Goal: Information Seeking & Learning: Learn about a topic

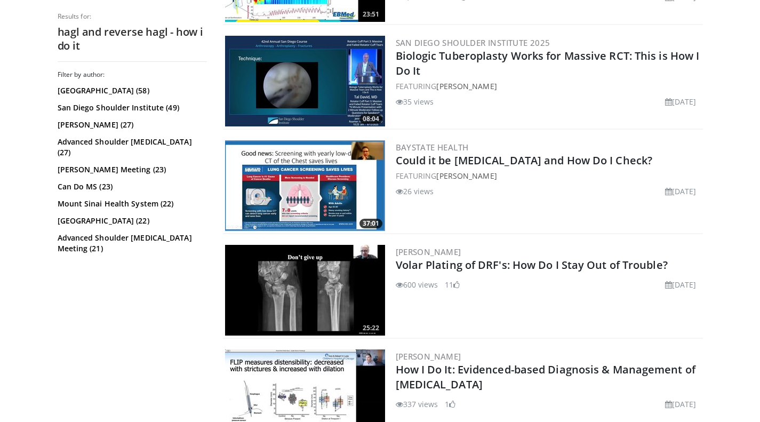
scroll to position [2594, 0]
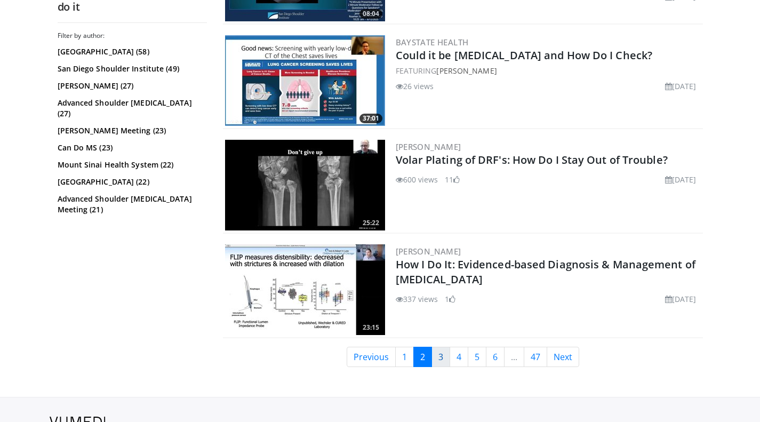
click at [442, 356] on link "3" at bounding box center [440, 357] width 19 height 20
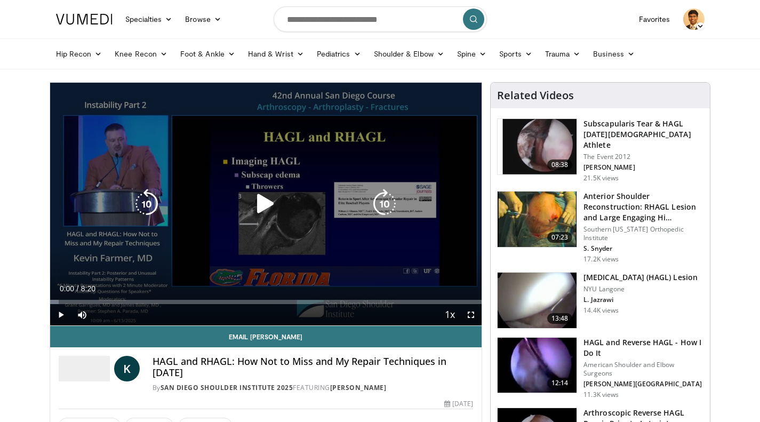
click at [264, 206] on icon "Video Player" at bounding box center [266, 204] width 30 height 30
click at [145, 212] on icon "Video Player" at bounding box center [147, 204] width 30 height 30
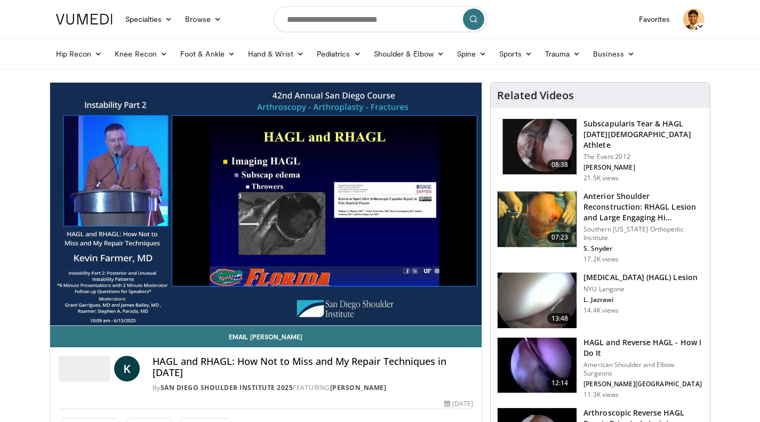
click at [612, 350] on h3 "HAGL and Reverse HAGL - How I Do It" at bounding box center [643, 347] width 120 height 21
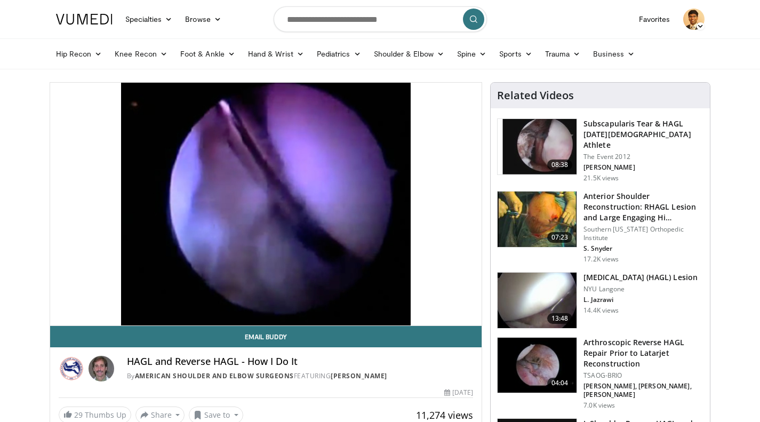
click at [616, 126] on h3 "Subscapularis Tear & HAGL [DATE][DEMOGRAPHIC_DATA] Athlete" at bounding box center [643, 134] width 120 height 32
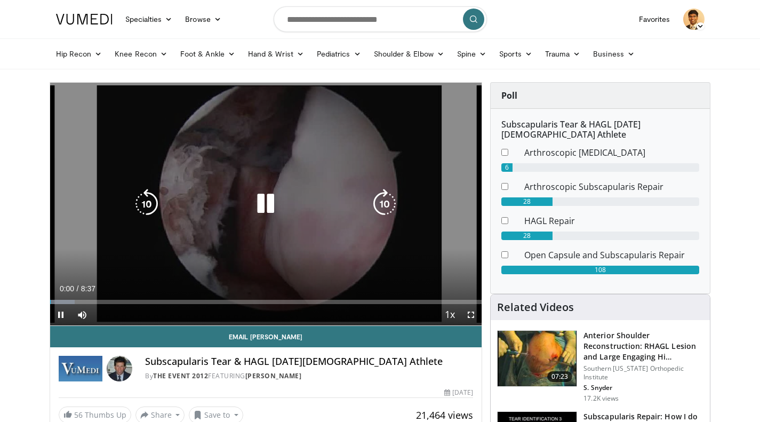
click at [278, 146] on div "10 seconds Tap to unmute" at bounding box center [266, 204] width 432 height 243
